Goal: Information Seeking & Learning: Learn about a topic

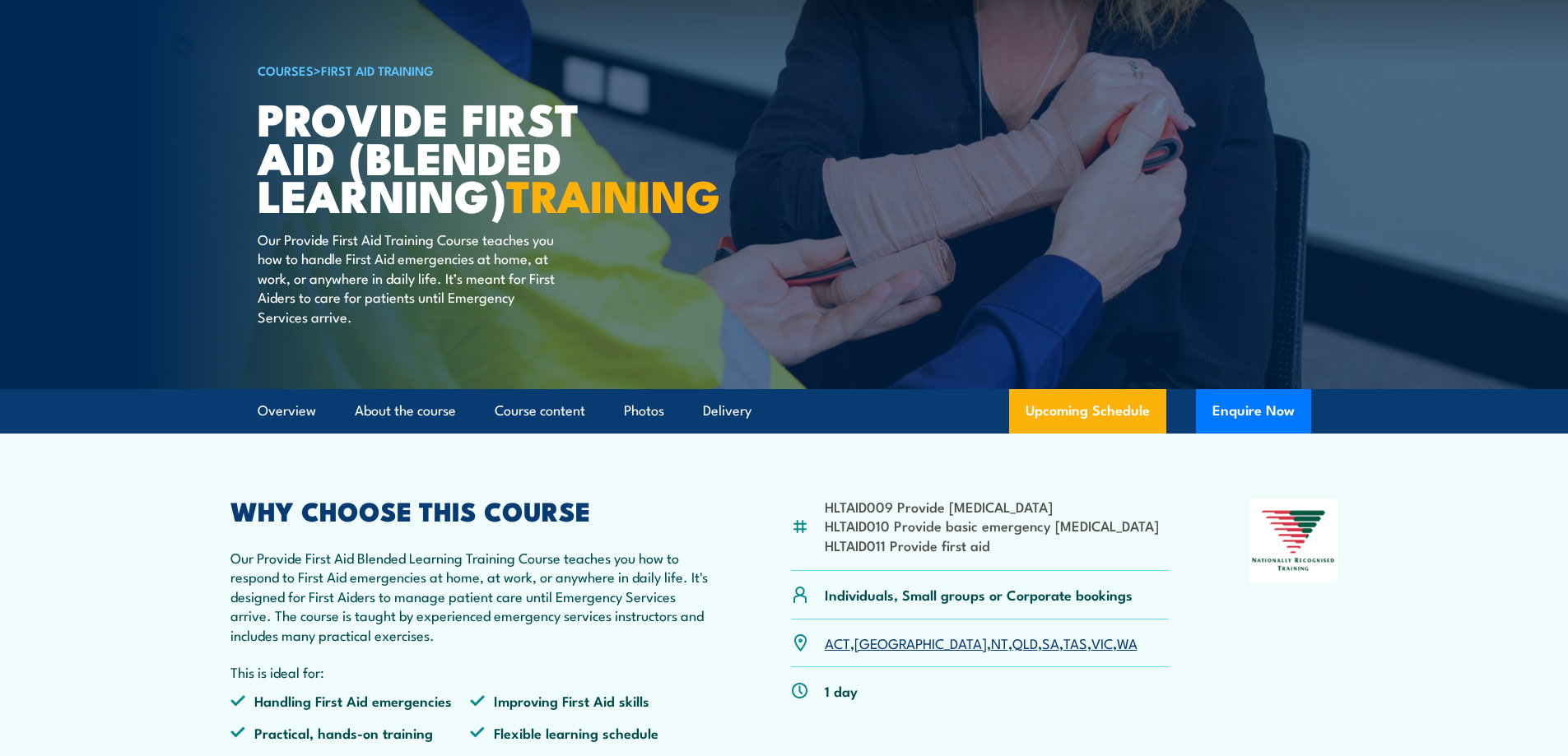
scroll to position [164, 0]
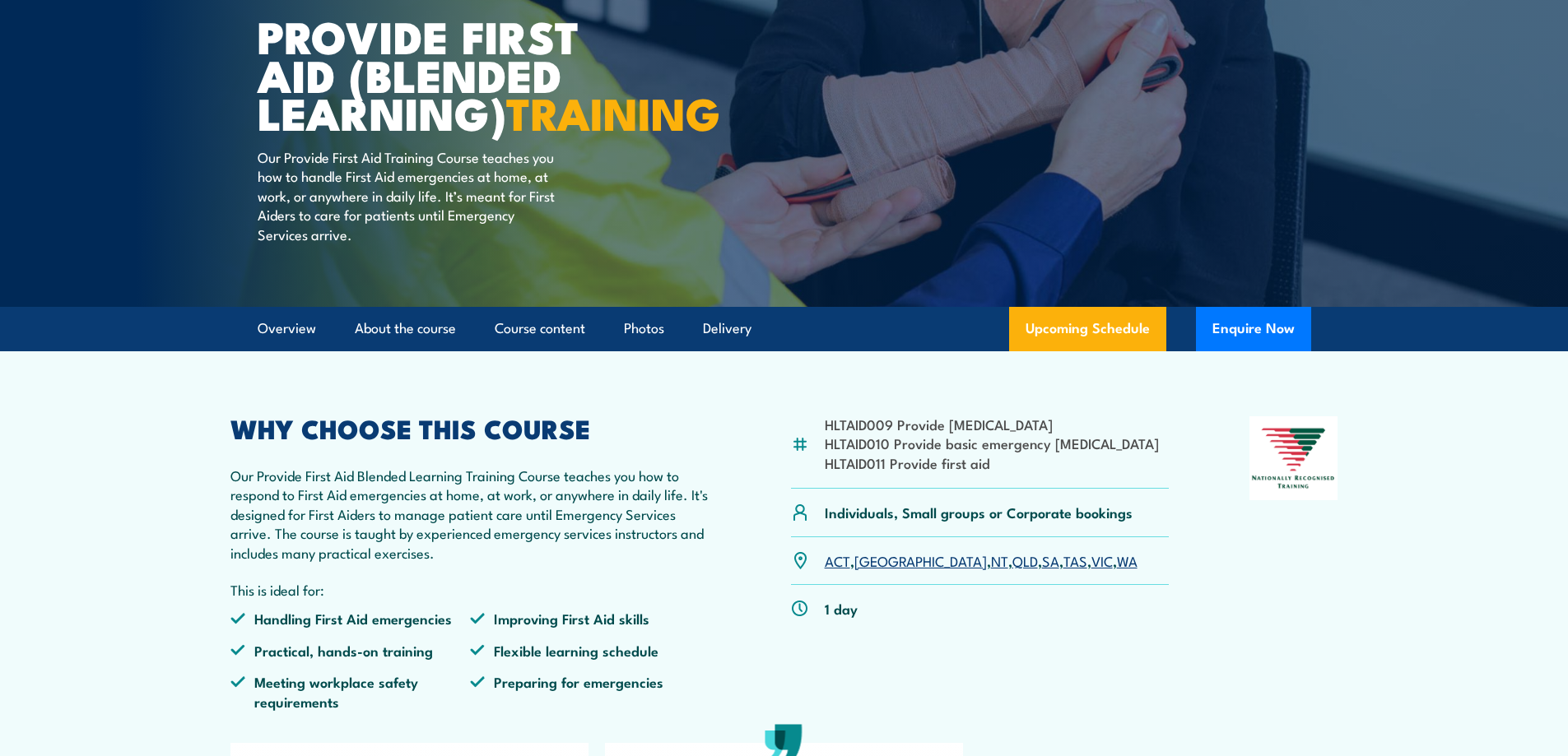
click at [1117, 570] on link "WA" at bounding box center [1127, 560] width 21 height 20
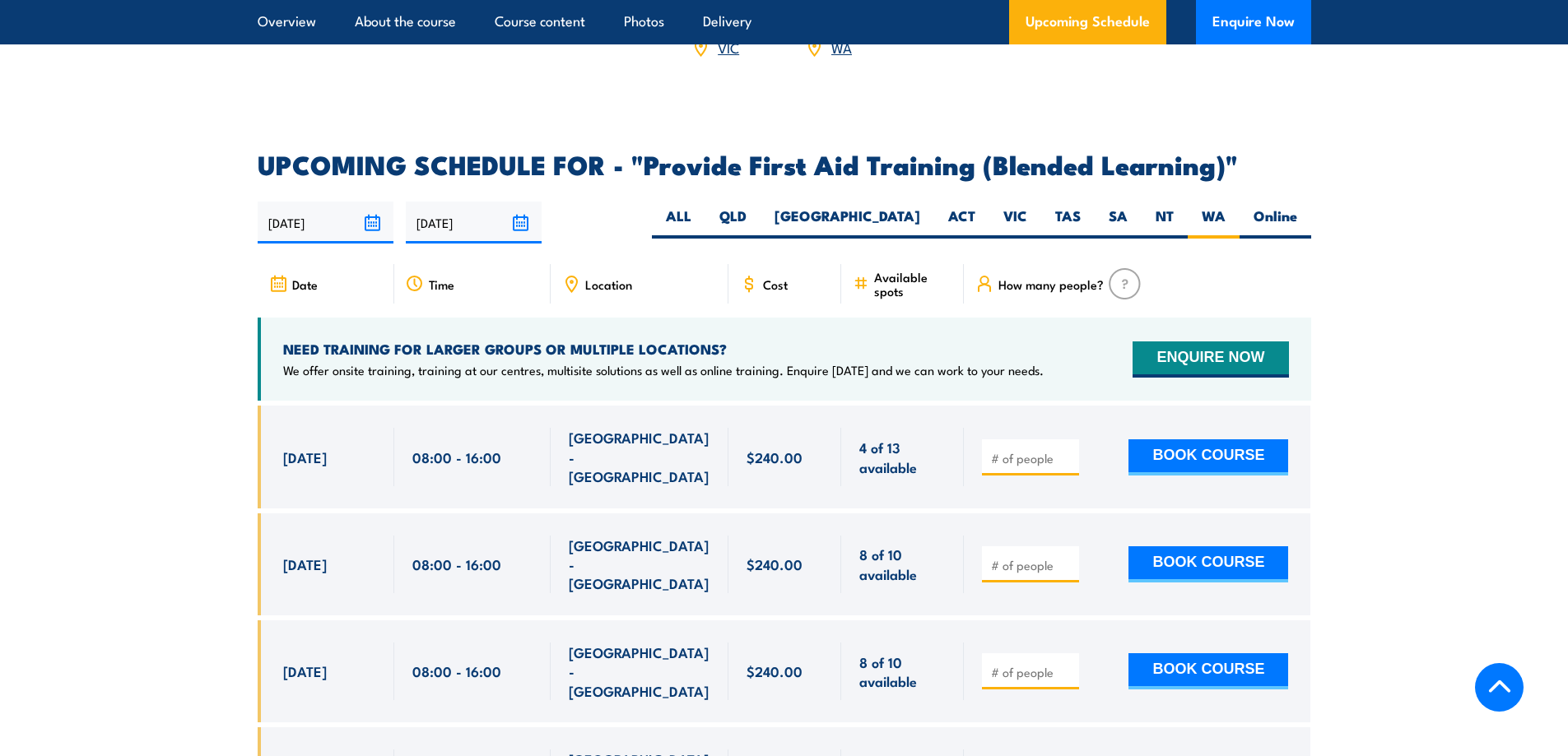
scroll to position [3013, 0]
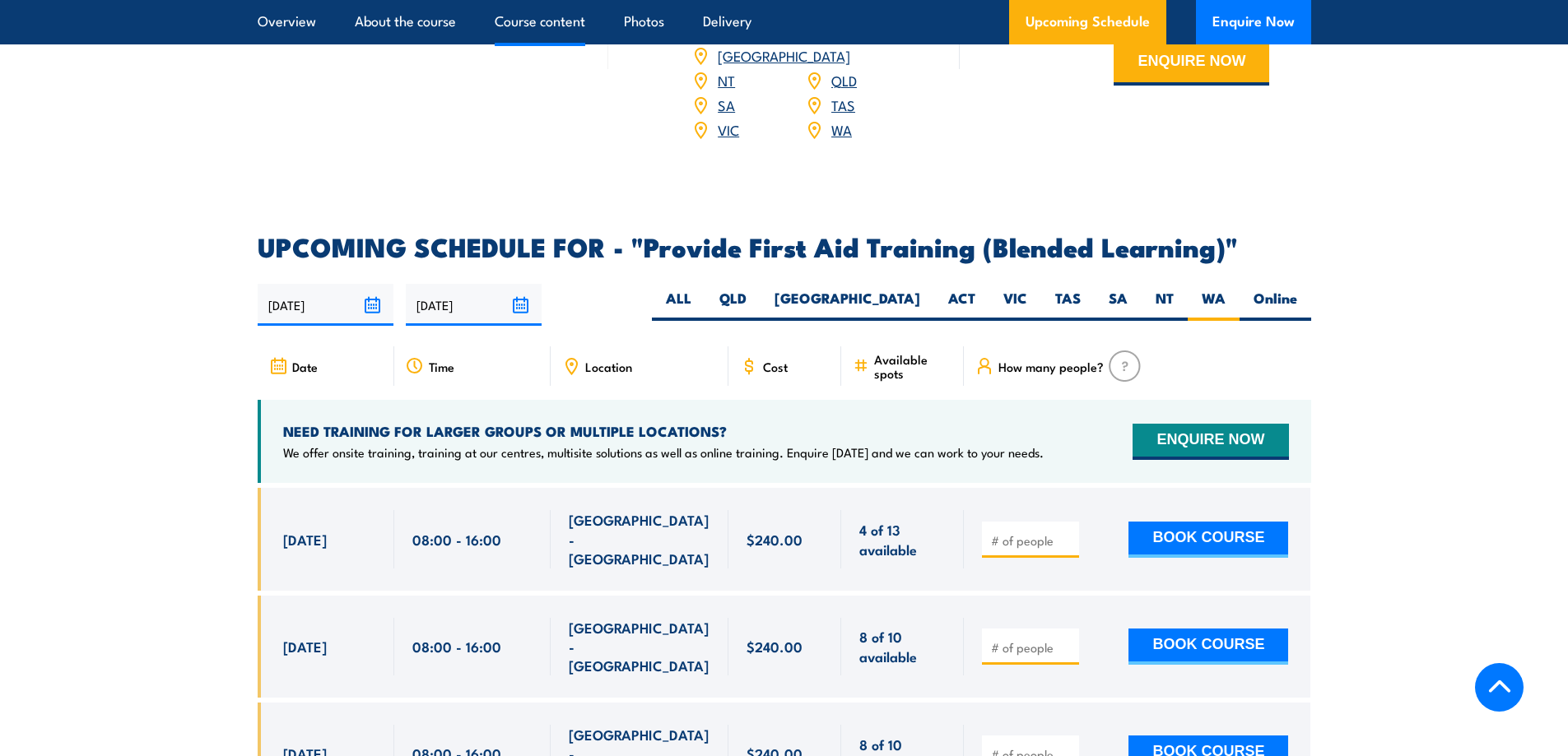
click at [525, 21] on link "Course content" at bounding box center [539, 22] width 91 height 44
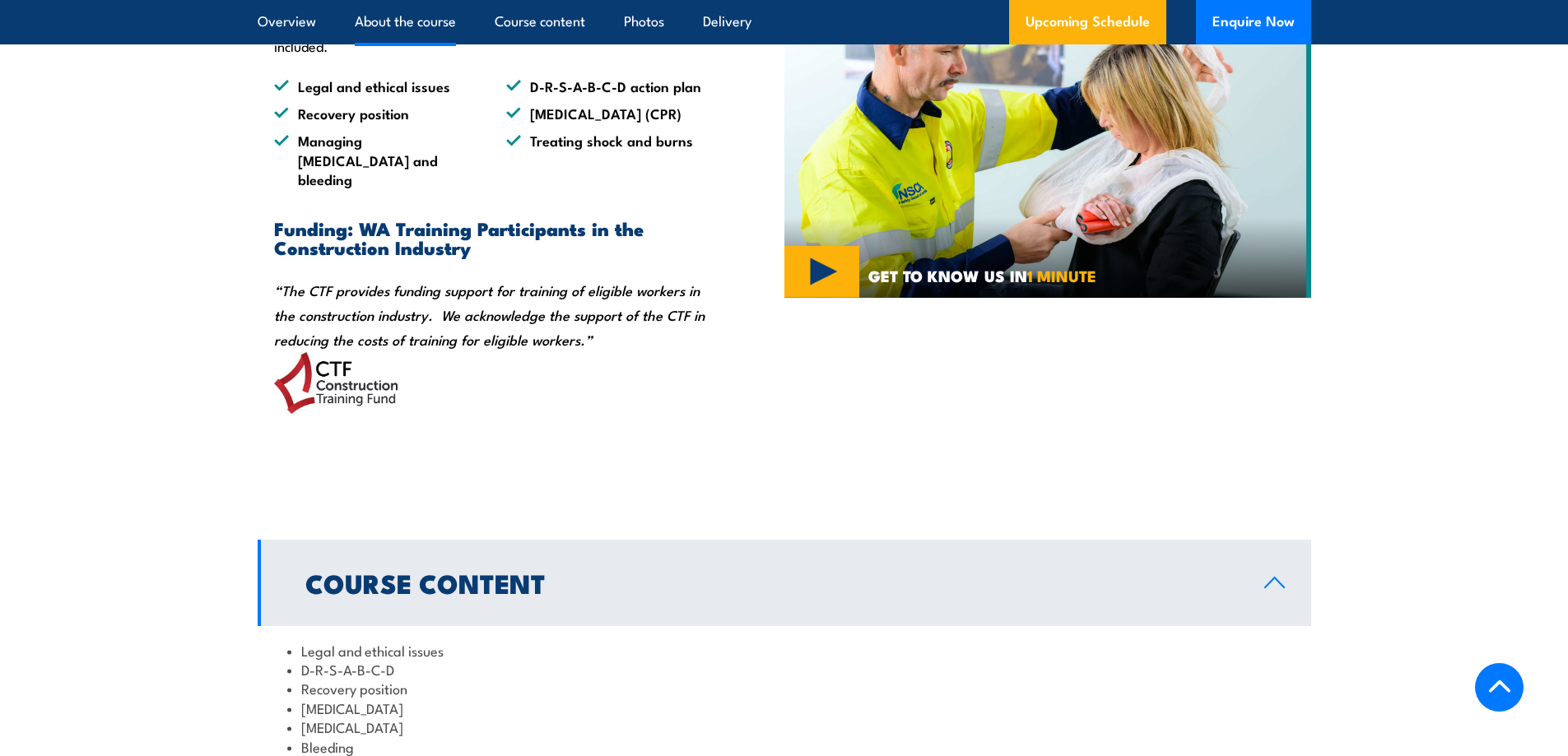
scroll to position [1293, 0]
